Goal: Task Accomplishment & Management: Manage account settings

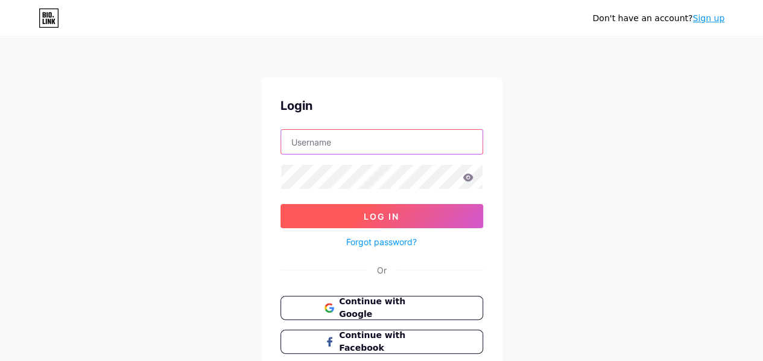
type input "[EMAIL_ADDRESS][DOMAIN_NAME]"
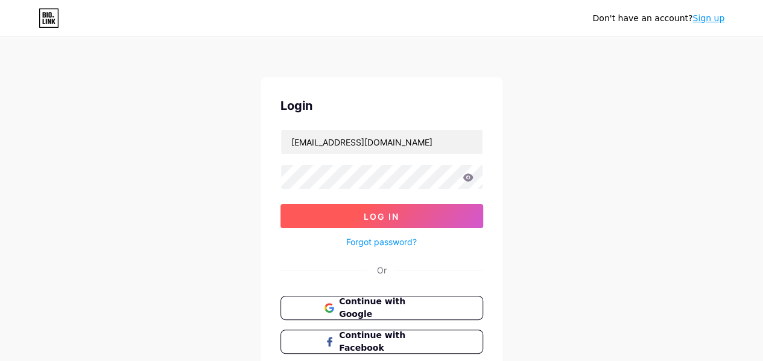
click at [359, 210] on button "Log In" at bounding box center [381, 216] width 203 height 24
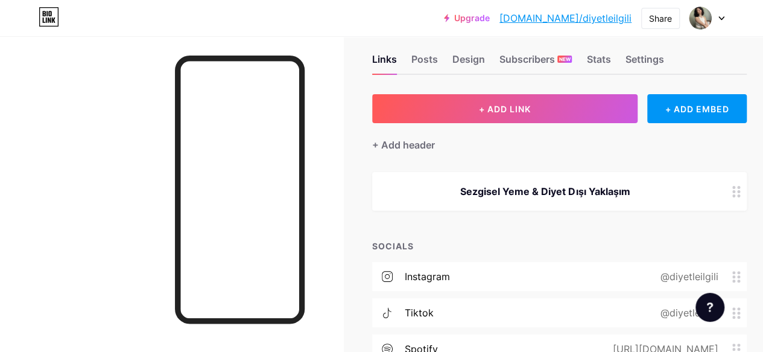
scroll to position [19, 0]
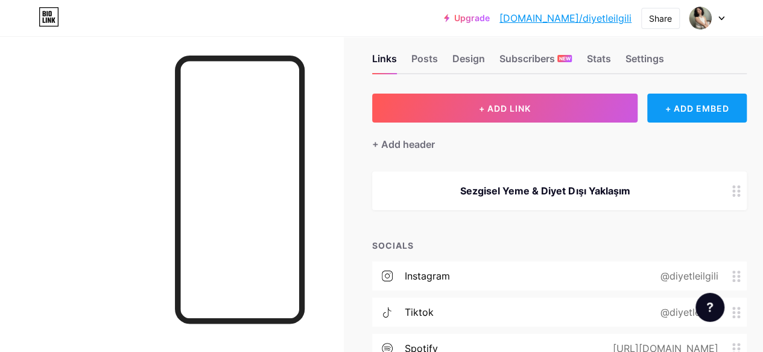
click at [705, 102] on div "+ ADD EMBED" at bounding box center [696, 107] width 99 height 29
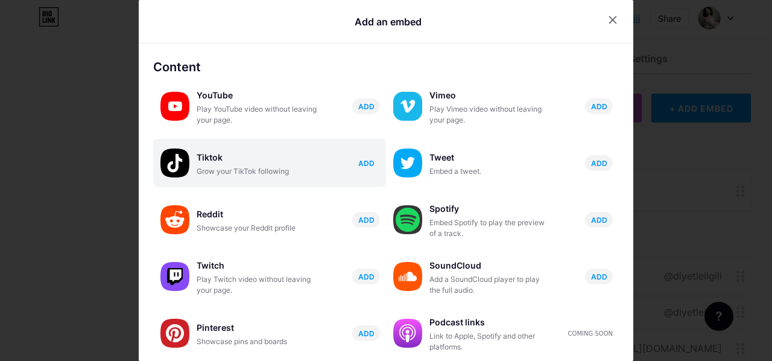
click at [365, 162] on span "ADD" at bounding box center [366, 163] width 16 height 10
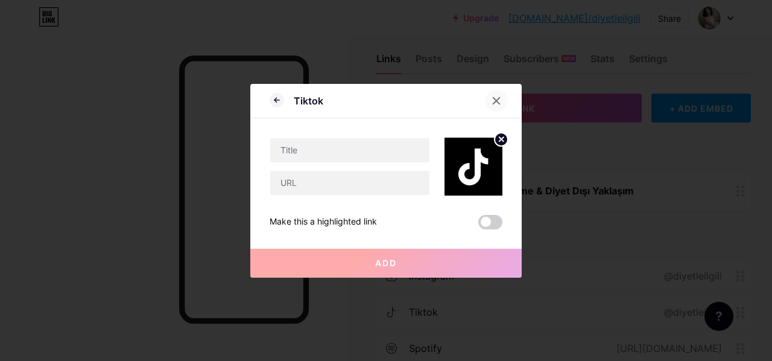
click at [493, 103] on icon at bounding box center [496, 100] width 7 height 7
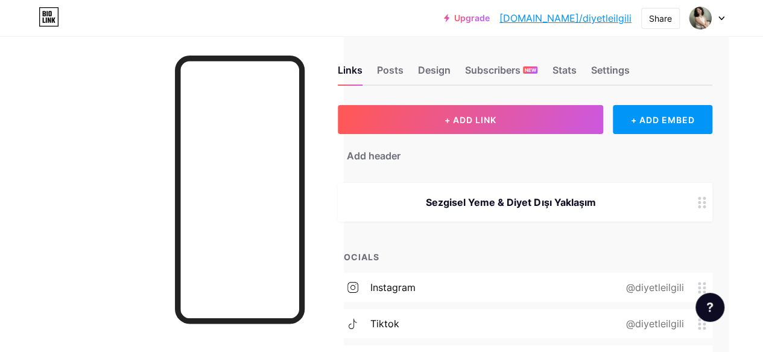
scroll to position [6, 39]
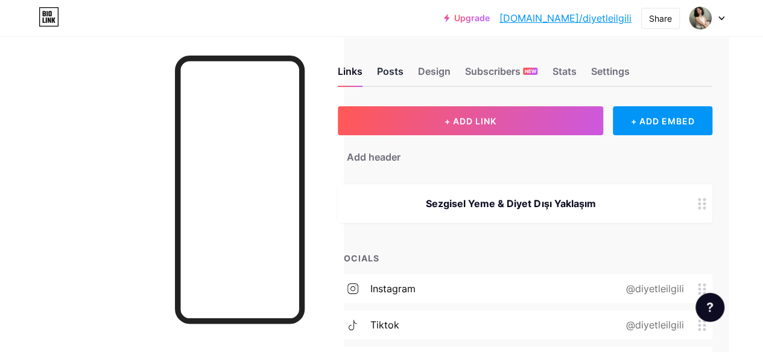
click at [378, 74] on div "Posts" at bounding box center [390, 75] width 27 height 22
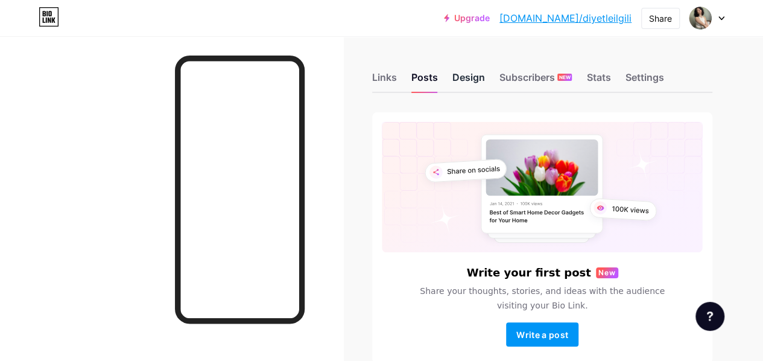
click at [474, 78] on div "Design" at bounding box center [468, 81] width 33 height 22
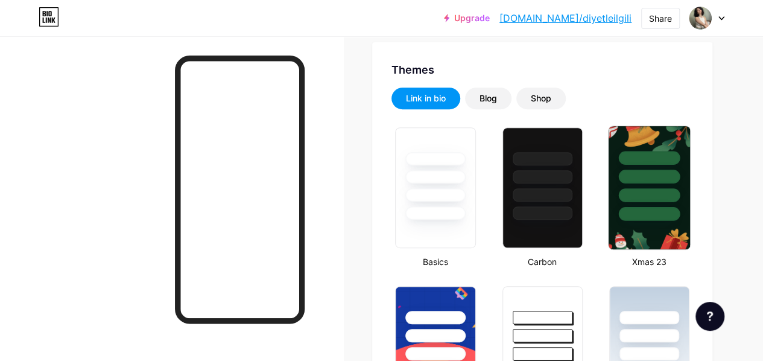
scroll to position [288, 0]
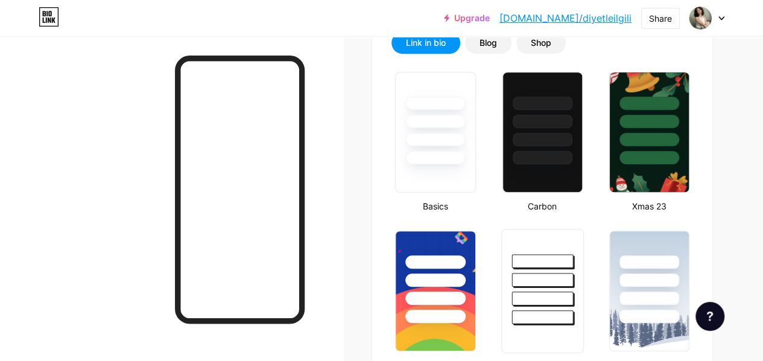
click at [554, 284] on div at bounding box center [542, 280] width 62 height 14
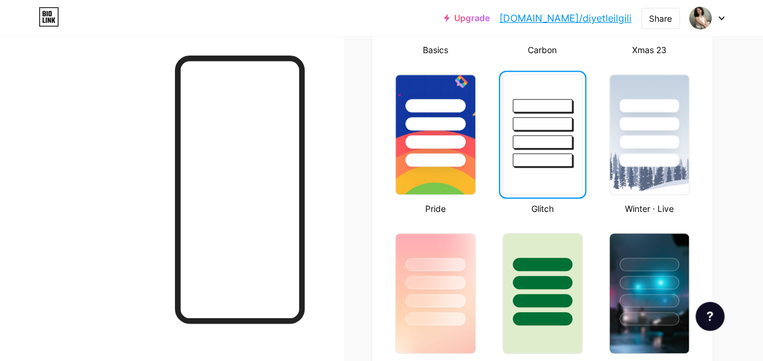
scroll to position [445, 0]
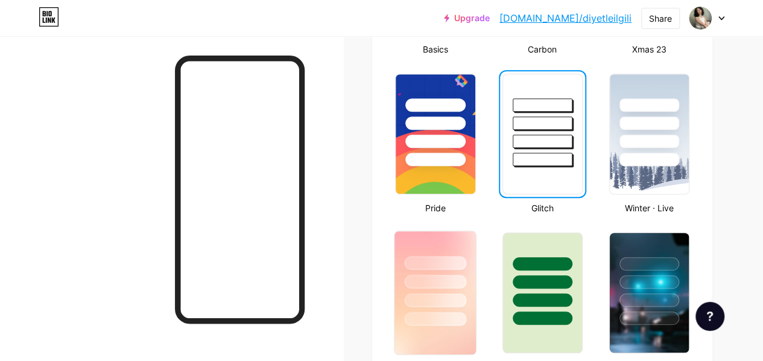
click at [431, 282] on div at bounding box center [436, 281] width 62 height 14
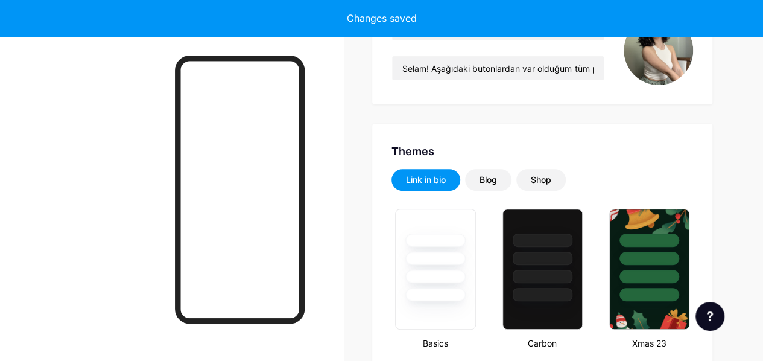
scroll to position [151, 0]
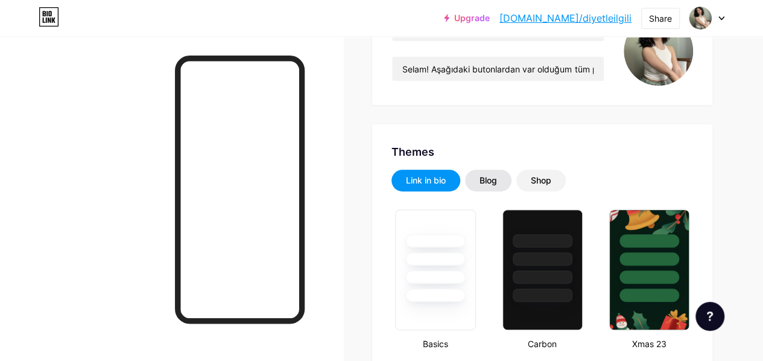
click at [485, 185] on div "Blog" at bounding box center [487, 180] width 17 height 12
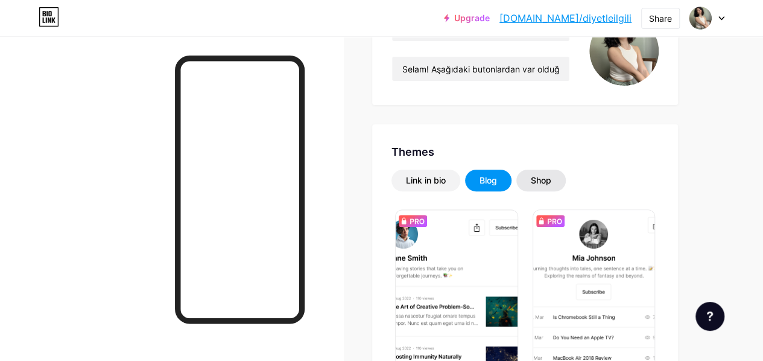
click at [539, 181] on div "Shop" at bounding box center [541, 180] width 21 height 12
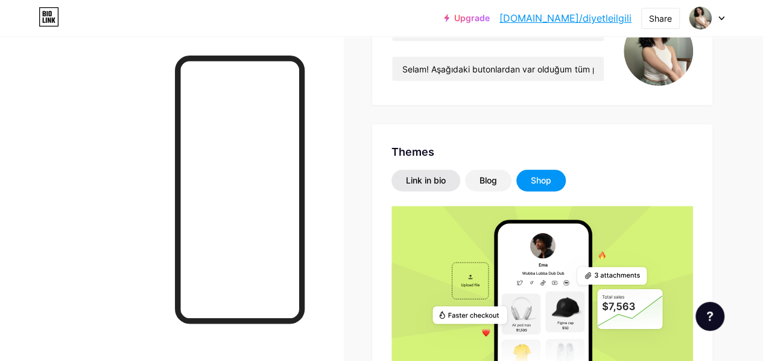
click at [421, 177] on div "Link in bio" at bounding box center [426, 180] width 40 height 12
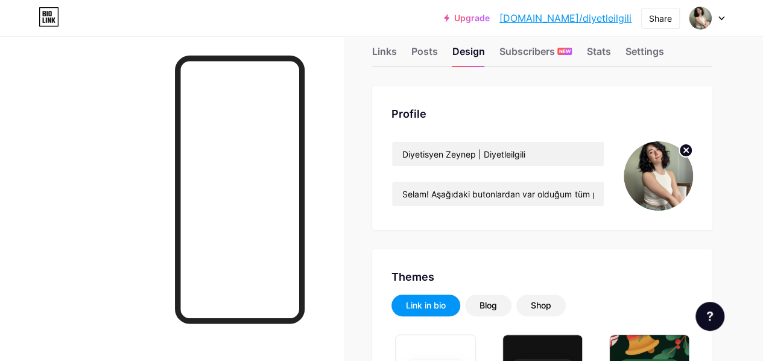
scroll to position [25, 0]
click at [603, 51] on div "Stats" at bounding box center [598, 56] width 24 height 22
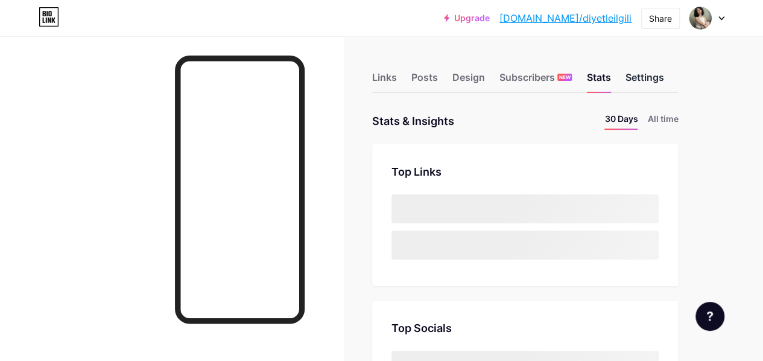
click at [652, 79] on div "Settings" at bounding box center [644, 81] width 39 height 22
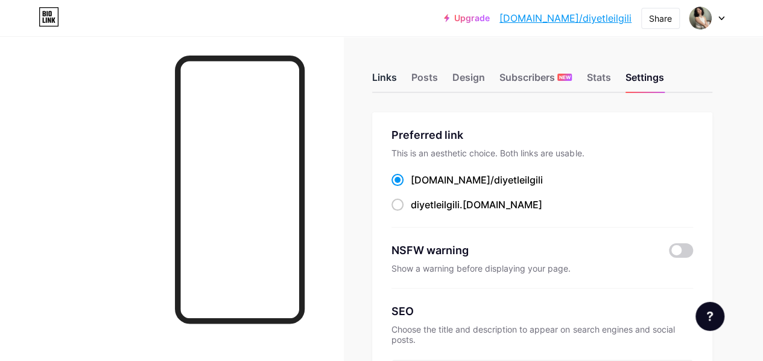
click at [382, 77] on div "Links" at bounding box center [384, 81] width 25 height 22
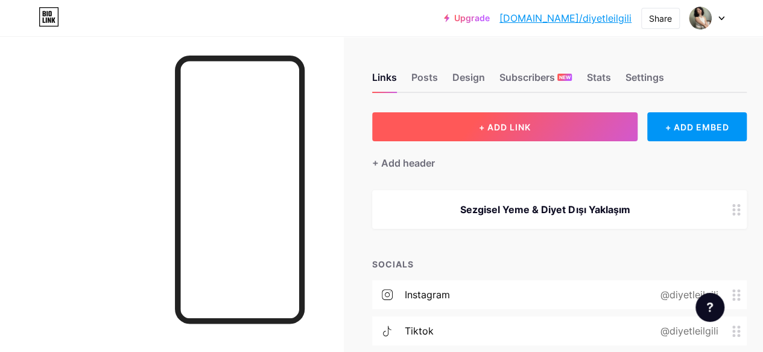
click at [567, 133] on button "+ ADD LINK" at bounding box center [504, 126] width 265 height 29
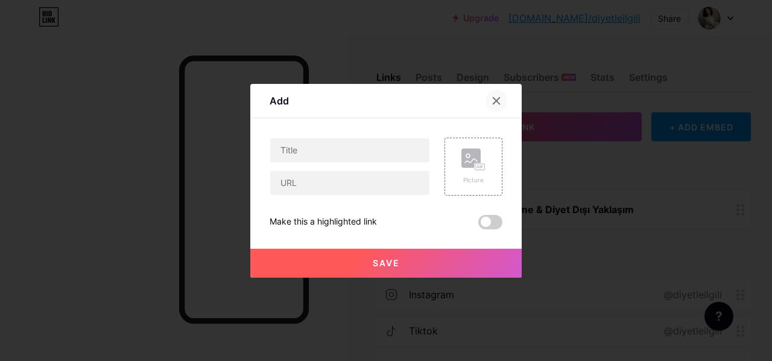
click at [493, 103] on icon at bounding box center [496, 100] width 7 height 7
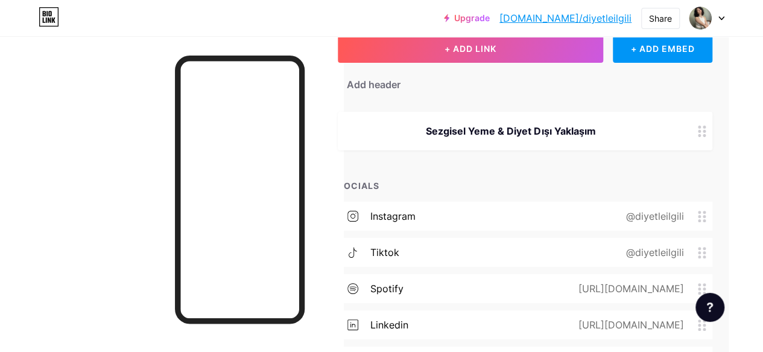
scroll to position [0, 39]
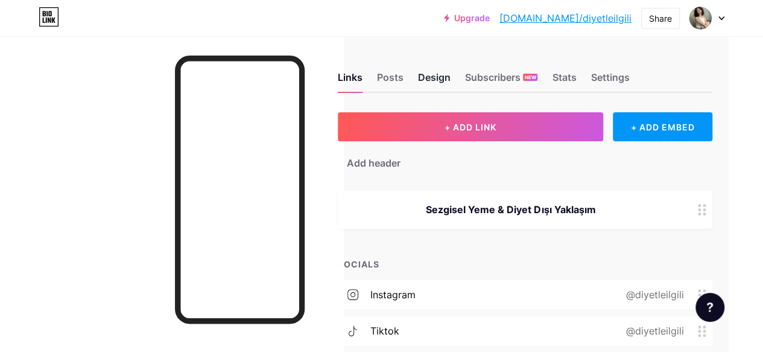
click at [438, 78] on div "Design" at bounding box center [434, 81] width 33 height 22
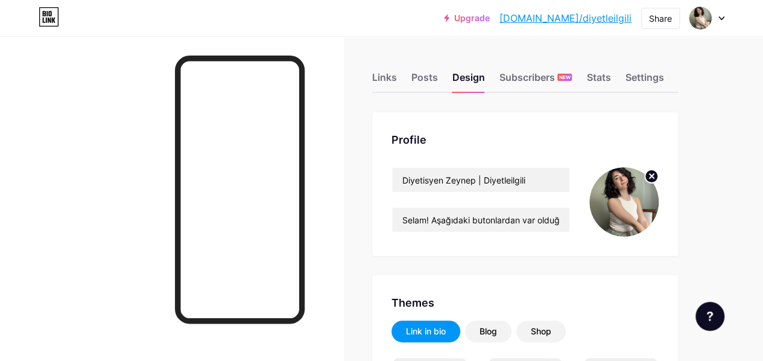
click at [725, 21] on div "Upgrade bio.link/diyetl... bio.link/diyetleilgili Share Switch accounts Diyetis…" at bounding box center [381, 18] width 763 height 22
click at [722, 21] on div at bounding box center [706, 18] width 35 height 22
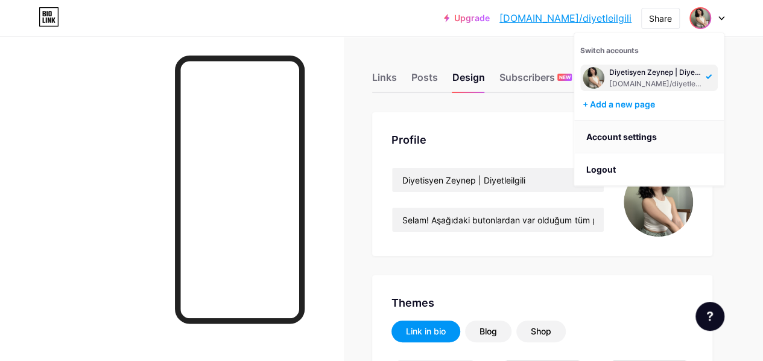
click at [629, 134] on link "Account settings" at bounding box center [649, 137] width 150 height 33
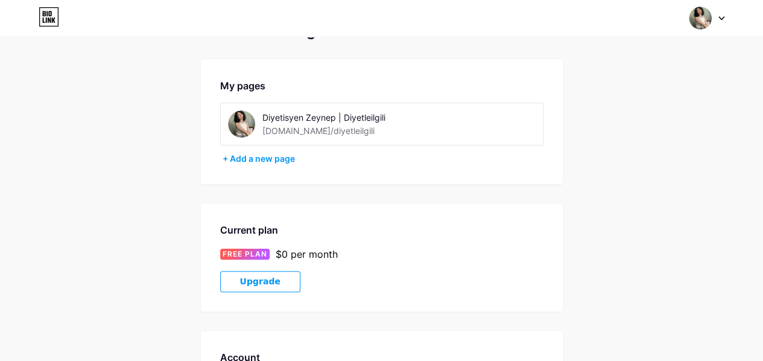
scroll to position [14, 0]
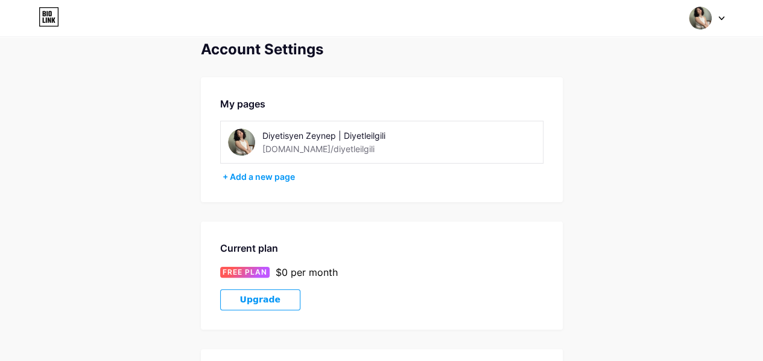
click at [705, 33] on div "Switch accounts Diyetisyen Zeynep | Diyetleilgili bio.link/diyetleilgili + Add …" at bounding box center [381, 18] width 763 height 36
click at [699, 22] on img at bounding box center [700, 18] width 23 height 23
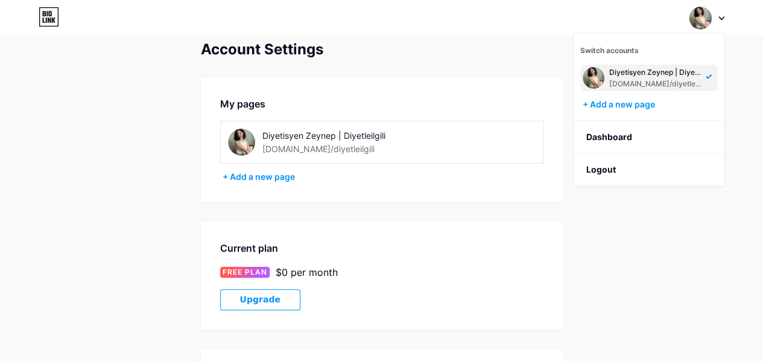
click at [609, 74] on div "Diyetisyen Zeynep | Diyetleilgili" at bounding box center [655, 73] width 93 height 10
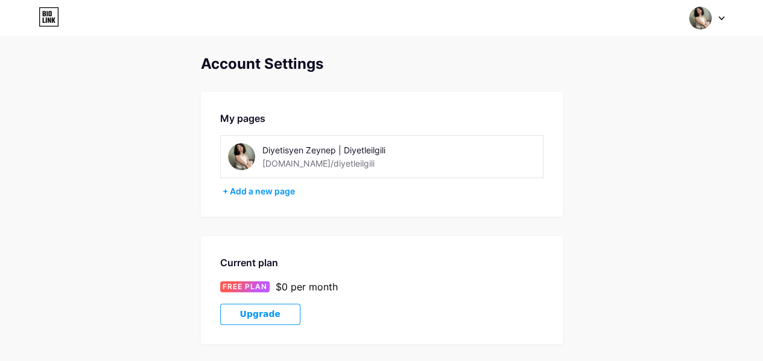
click at [50, 17] on icon at bounding box center [49, 19] width 3 height 5
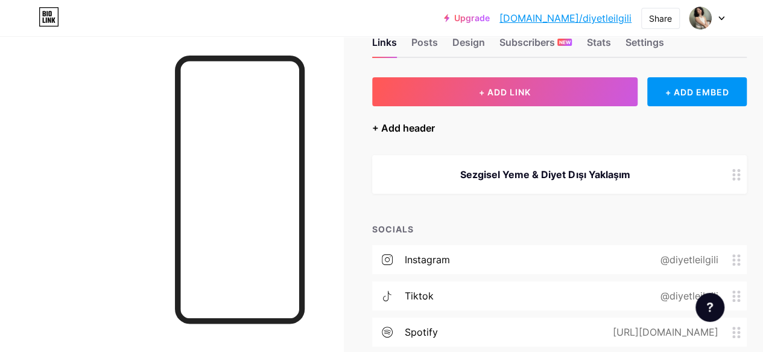
scroll to position [34, 0]
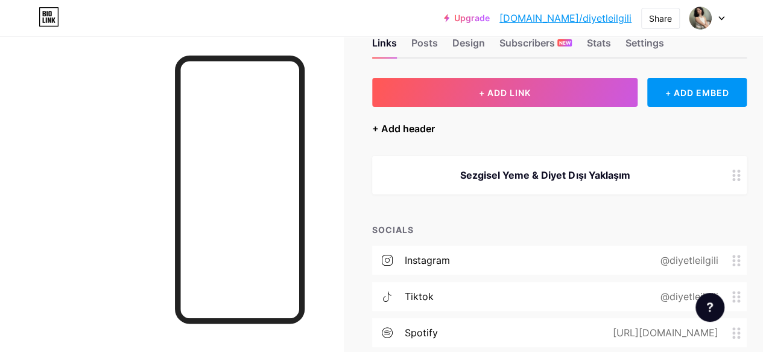
click at [381, 130] on div "+ Add header" at bounding box center [403, 128] width 63 height 14
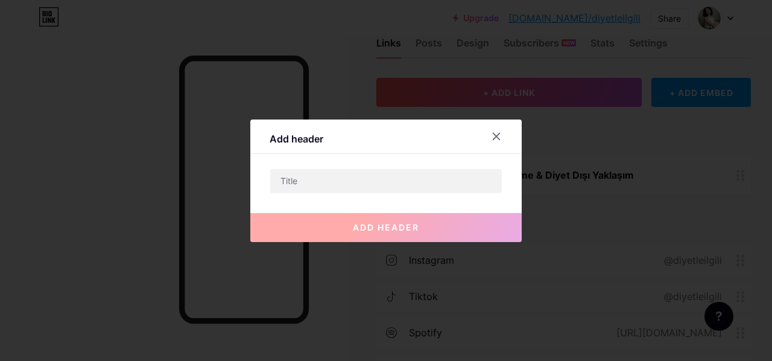
click at [503, 135] on div at bounding box center [503, 136] width 36 height 22
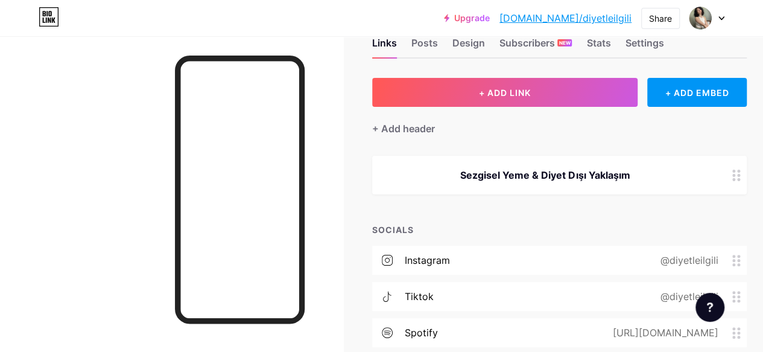
click at [500, 137] on div "+ ADD LINK + ADD EMBED + Add header Sezgisel Yeme & Diyet Dışı Yaklaşım SOCIALS…" at bounding box center [559, 303] width 374 height 450
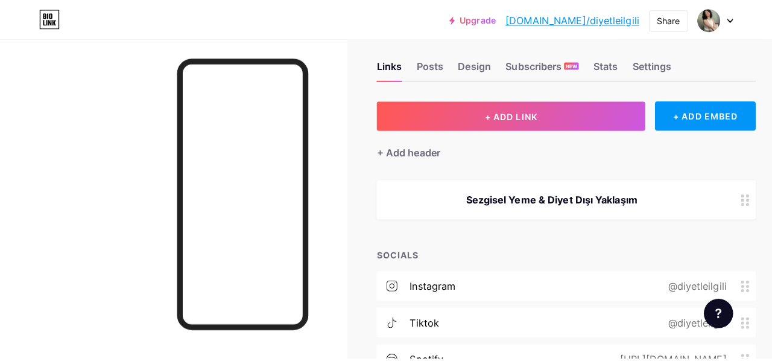
scroll to position [0, 0]
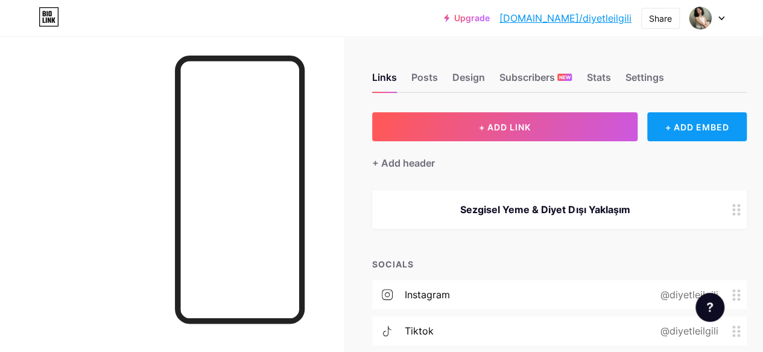
click at [698, 130] on div "+ ADD EMBED" at bounding box center [696, 126] width 99 height 29
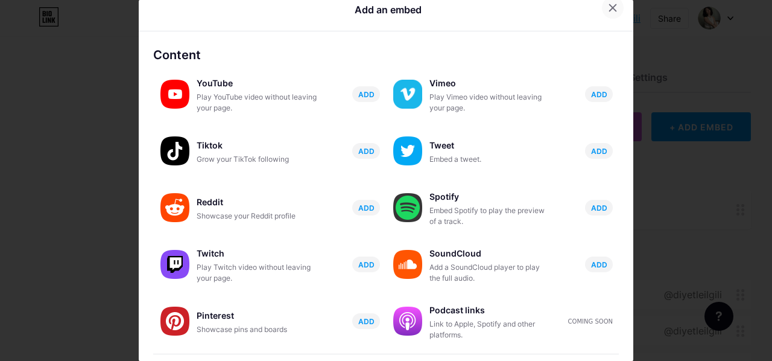
click at [608, 13] on icon at bounding box center [613, 8] width 10 height 10
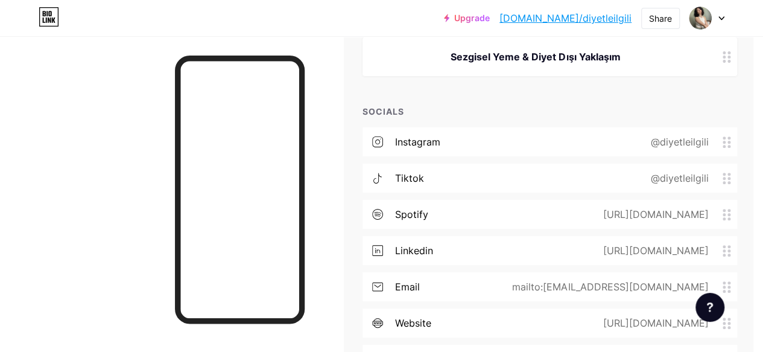
scroll to position [152, 10]
